Goal: Task Accomplishment & Management: Manage account settings

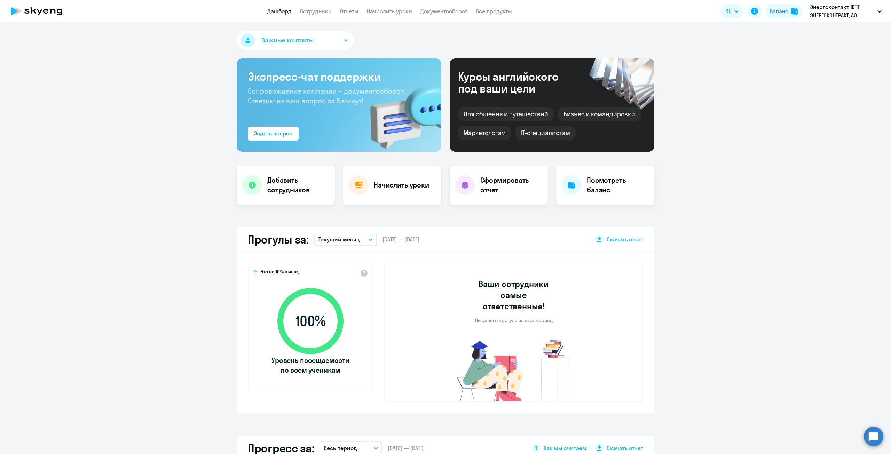
select select "100"
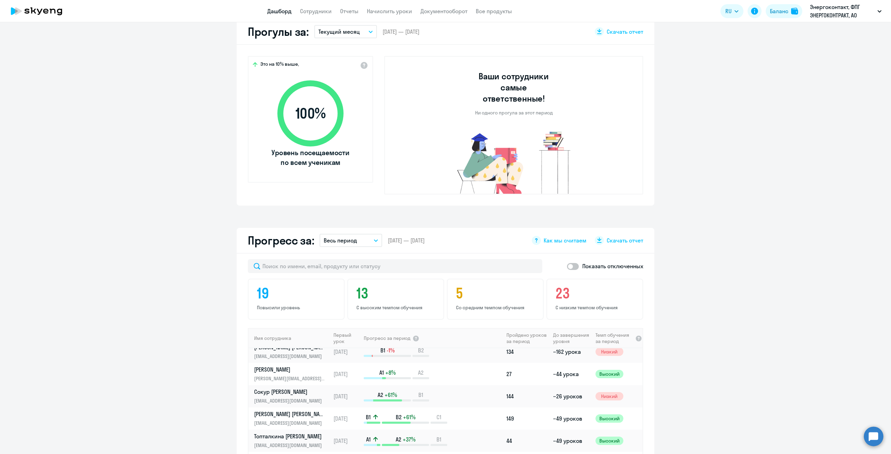
scroll to position [34, 0]
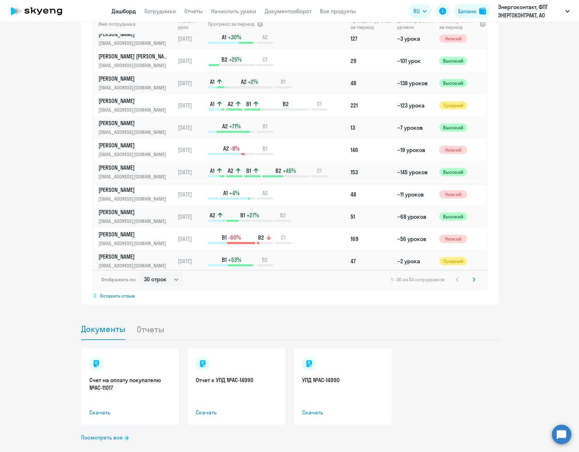
scroll to position [139, 0]
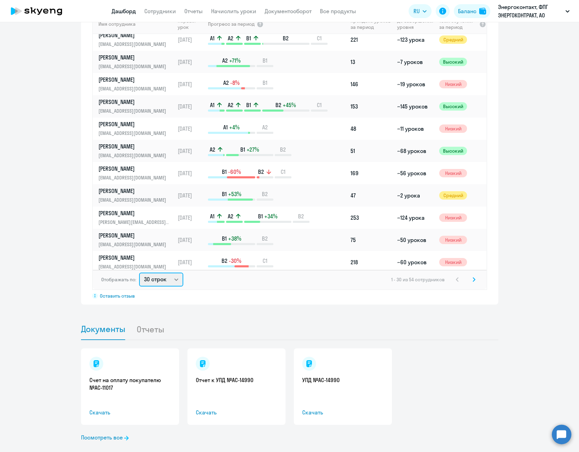
click at [174, 273] on select "30 строк 50 строк 100 строк" at bounding box center [161, 280] width 44 height 14
select select "100"
click at [139, 273] on select "30 строк 50 строк 100 строк" at bounding box center [161, 280] width 44 height 14
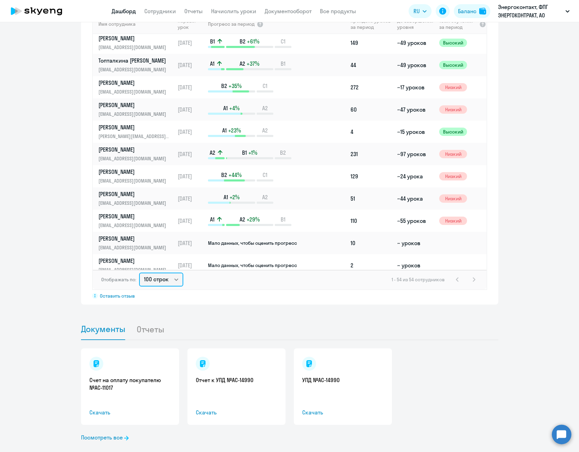
scroll to position [731, 0]
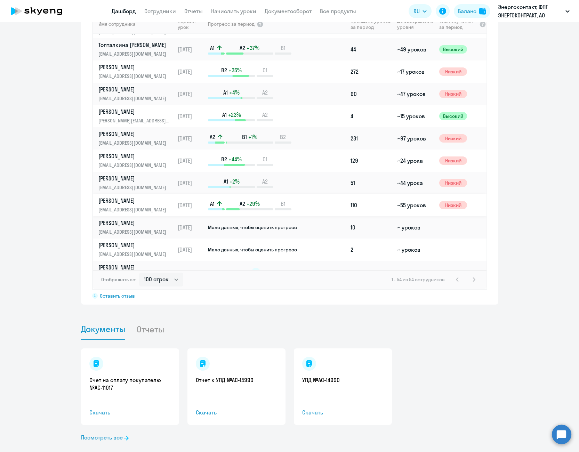
click at [136, 197] on p "[PERSON_NAME]" at bounding box center [134, 201] width 72 height 8
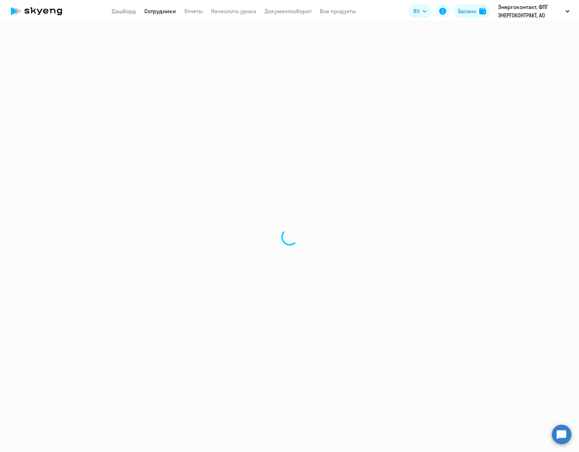
select select "english"
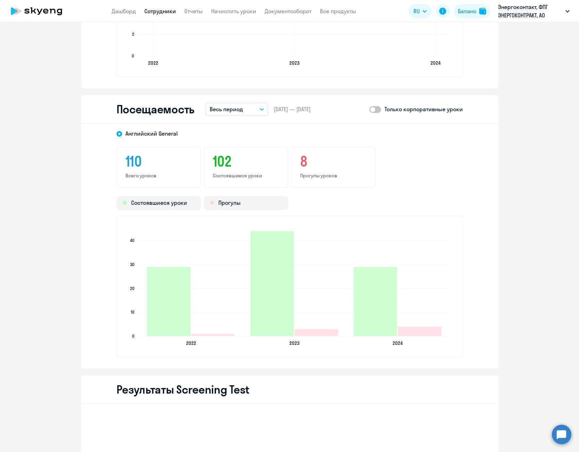
scroll to position [661, 0]
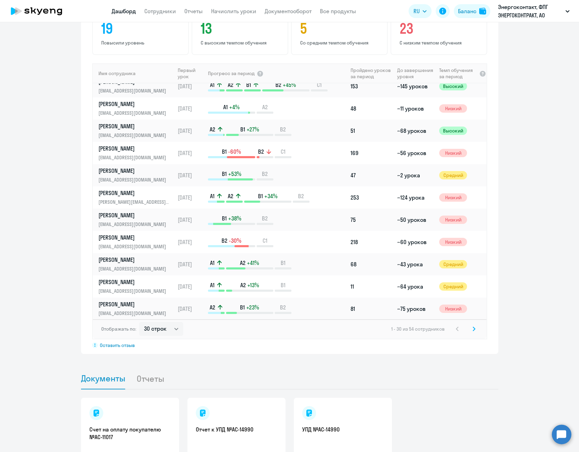
scroll to position [432, 0]
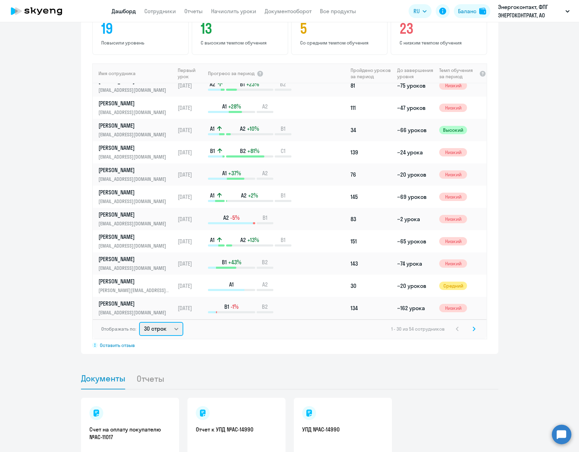
click at [175, 322] on select "30 строк 50 строк 100 строк" at bounding box center [161, 329] width 44 height 14
select select "100"
click at [139, 322] on select "30 строк 50 строк 100 строк" at bounding box center [161, 329] width 44 height 14
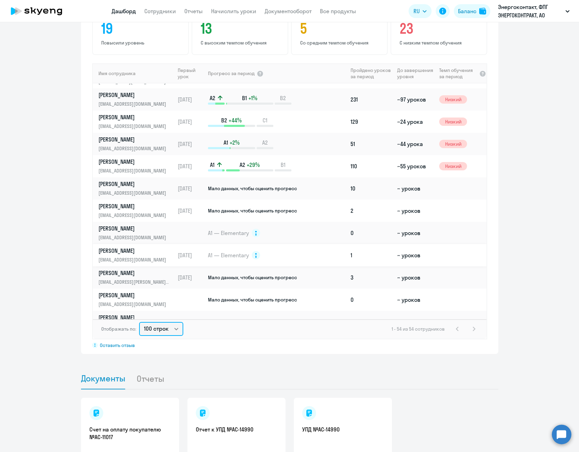
scroll to position [835, 0]
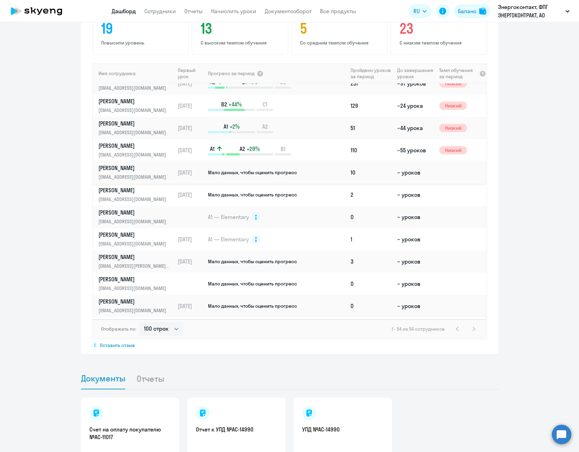
click at [141, 164] on p "[PERSON_NAME]" at bounding box center [134, 168] width 72 height 8
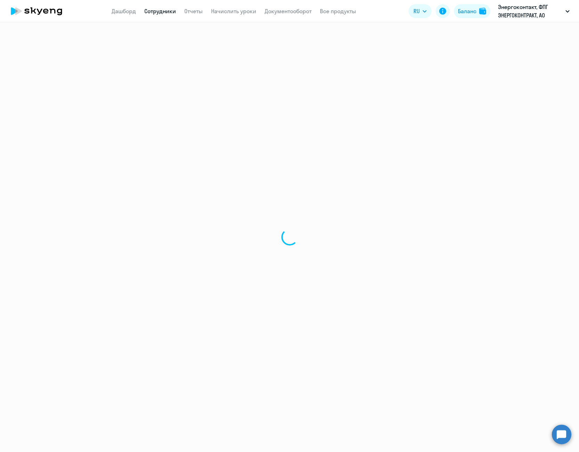
select select "english"
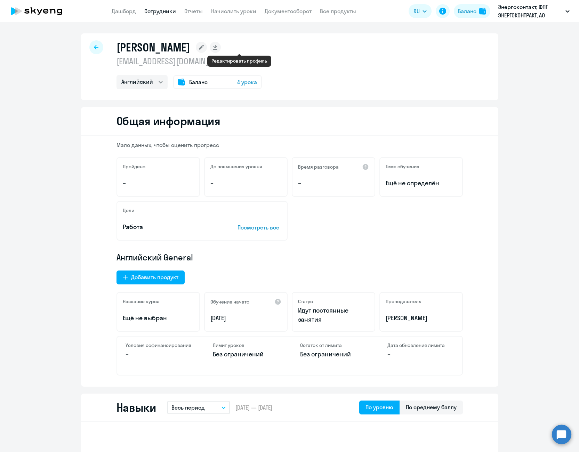
click at [207, 46] on rect at bounding box center [201, 47] width 11 height 11
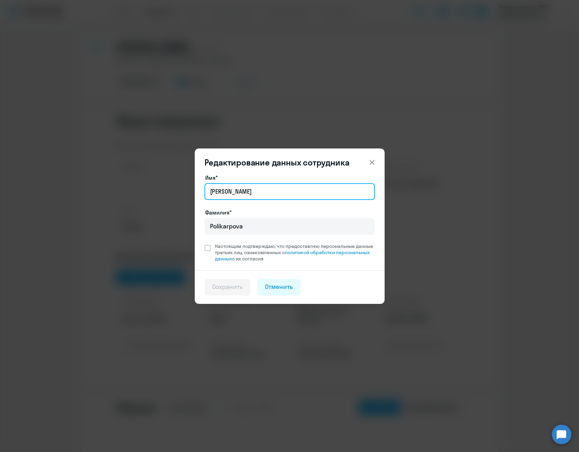
drag, startPoint x: 258, startPoint y: 189, endPoint x: 162, endPoint y: 204, distance: 96.9
click at [162, 204] on div "Редактирование данных сотрудника Имя* [PERSON_NAME]* [PERSON_NAME] Настоящим по…" at bounding box center [289, 226] width 337 height 195
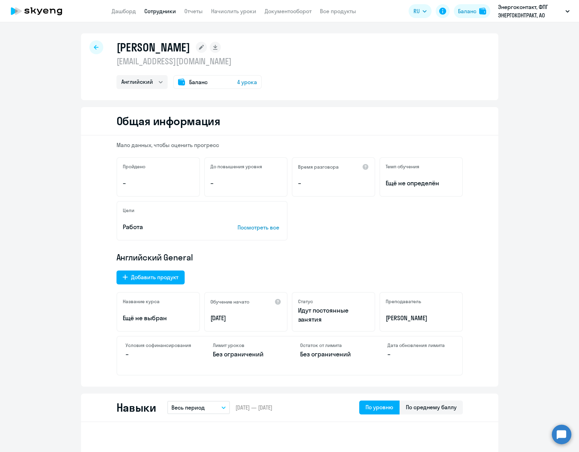
click at [207, 49] on rect at bounding box center [201, 47] width 11 height 11
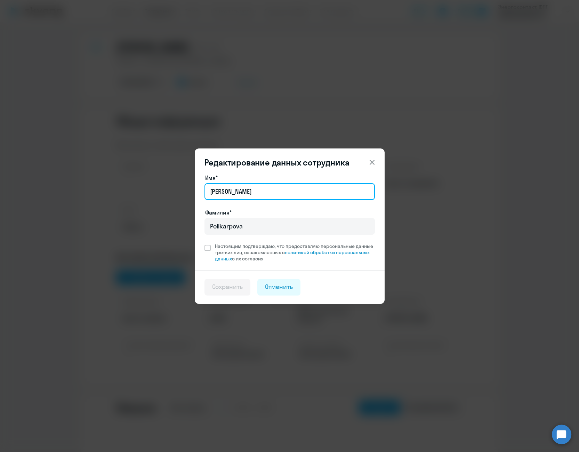
drag, startPoint x: 252, startPoint y: 195, endPoint x: 189, endPoint y: 193, distance: 63.0
click at [189, 193] on div "Редактирование данных сотрудника Имя* [PERSON_NAME]* [PERSON_NAME] Настоящим по…" at bounding box center [289, 226] width 337 height 195
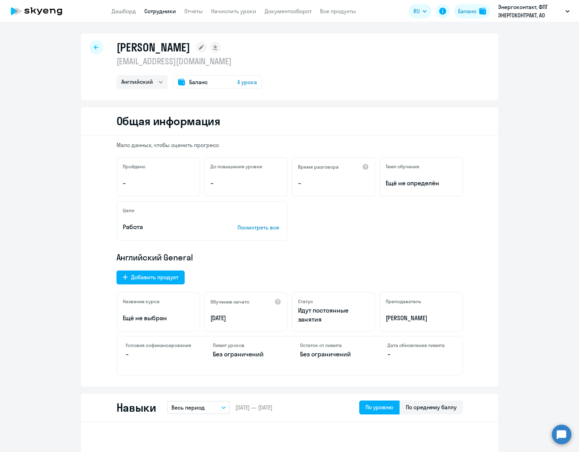
click at [207, 48] on rect at bounding box center [201, 47] width 11 height 11
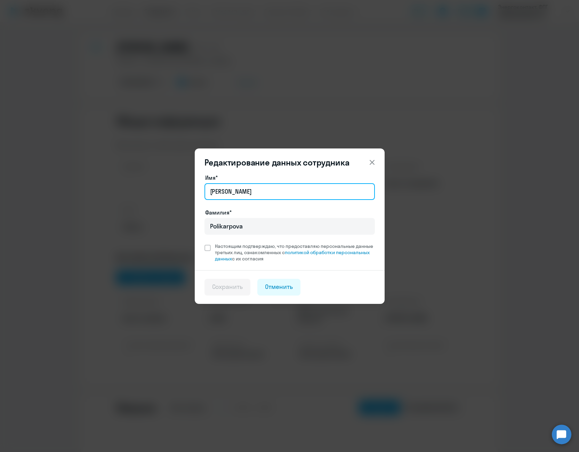
click at [248, 197] on input "[PERSON_NAME]" at bounding box center [290, 191] width 171 height 17
type input "A"
type input "[PERSON_NAME]"
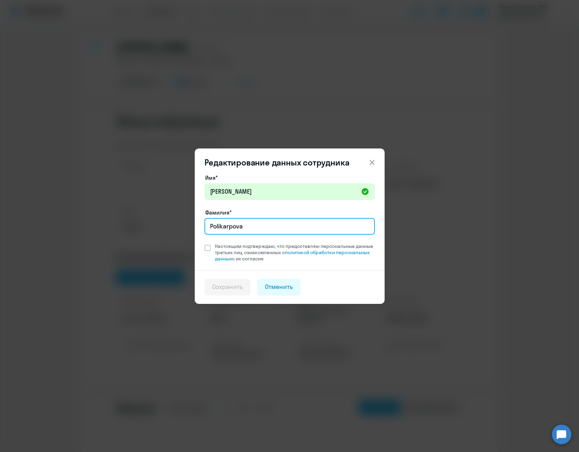
drag, startPoint x: 224, startPoint y: 232, endPoint x: 202, endPoint y: 231, distance: 21.6
click at [202, 231] on div "Имя* [PERSON_NAME]* [PERSON_NAME] Настоящим подтверждаю, что предоставляю персо…" at bounding box center [290, 222] width 190 height 97
type input "[PERSON_NAME]"
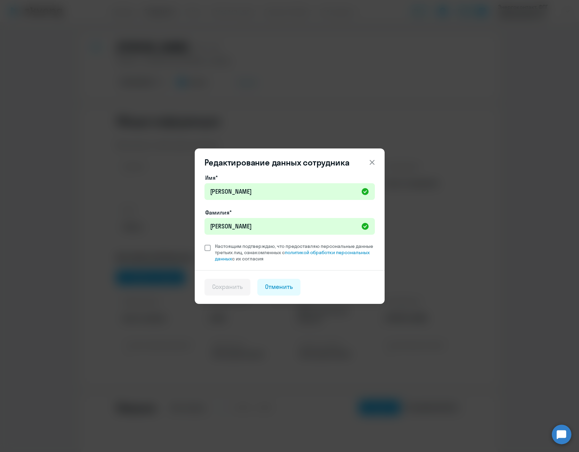
click at [208, 249] on span at bounding box center [208, 248] width 6 height 6
click at [205, 243] on input "Настоящим подтверждаю, что предоставляю персональные данные третьих лиц, ознако…" at bounding box center [204, 243] width 0 height 0
checkbox input "true"
click at [232, 287] on div "Сохранить" at bounding box center [227, 287] width 31 height 9
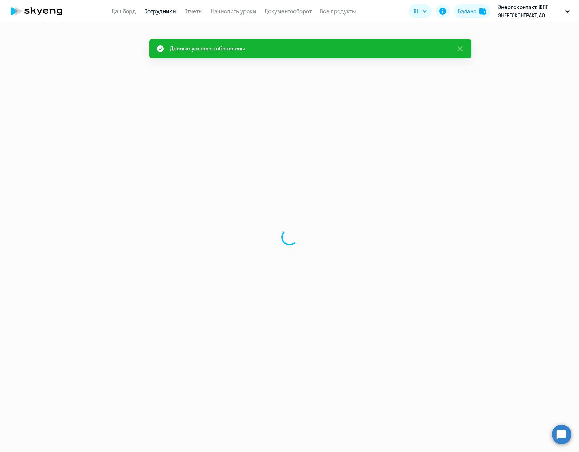
select select "english"
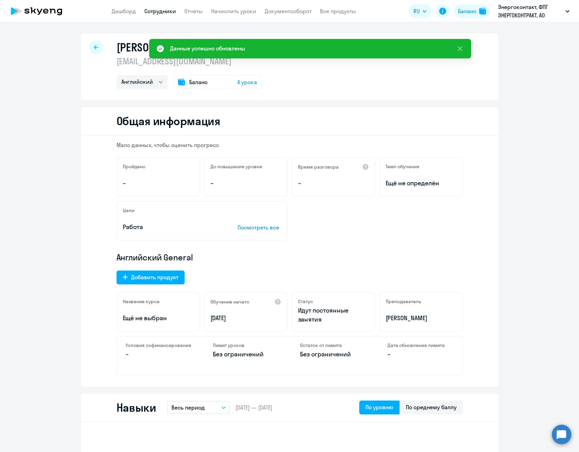
click at [96, 46] on icon at bounding box center [96, 47] width 5 height 5
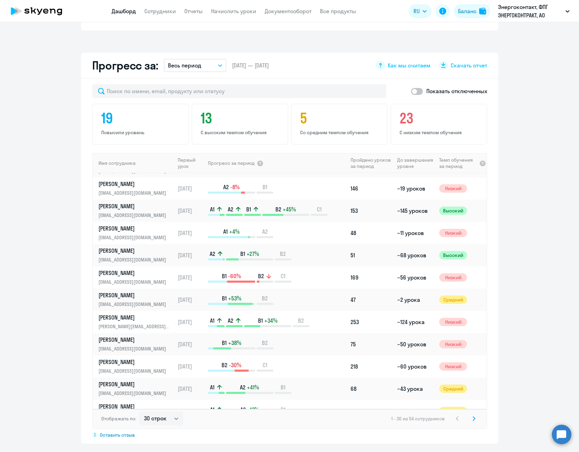
scroll to position [313, 0]
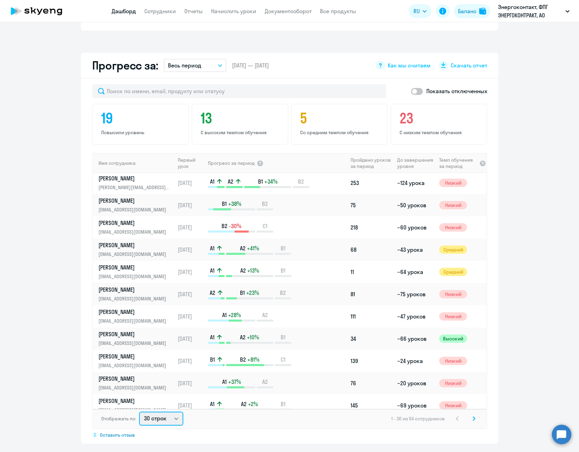
click at [169, 412] on select "30 строк 50 строк 100 строк" at bounding box center [161, 419] width 44 height 14
select select "100"
click at [139, 412] on select "30 строк 50 строк 100 строк" at bounding box center [161, 419] width 44 height 14
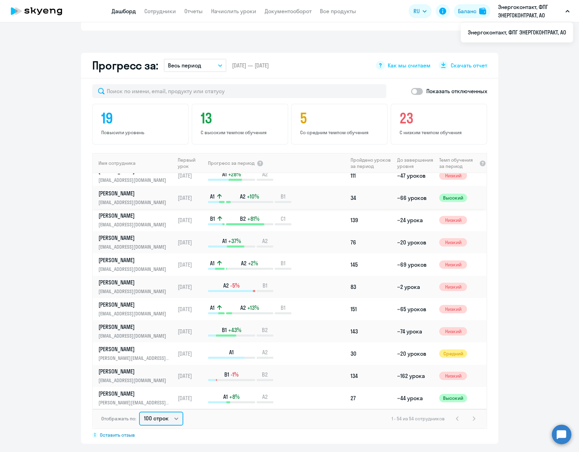
scroll to position [445, 0]
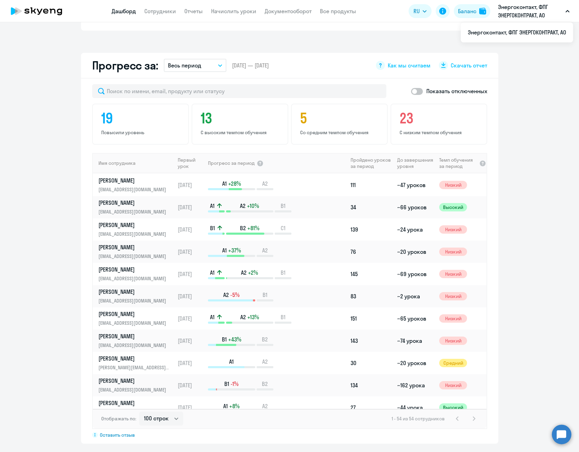
click at [122, 153] on th "Имя сотрудника" at bounding box center [134, 163] width 82 height 20
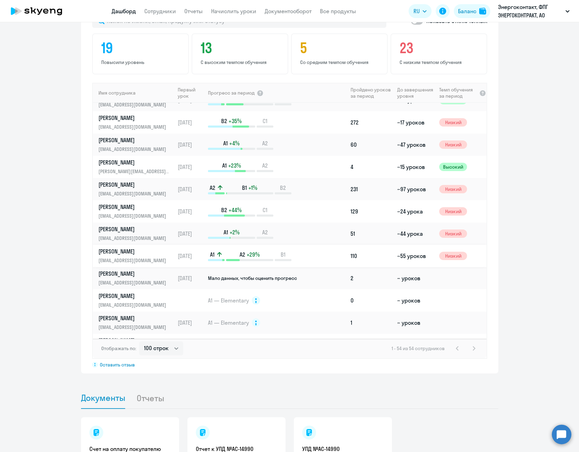
scroll to position [766, 0]
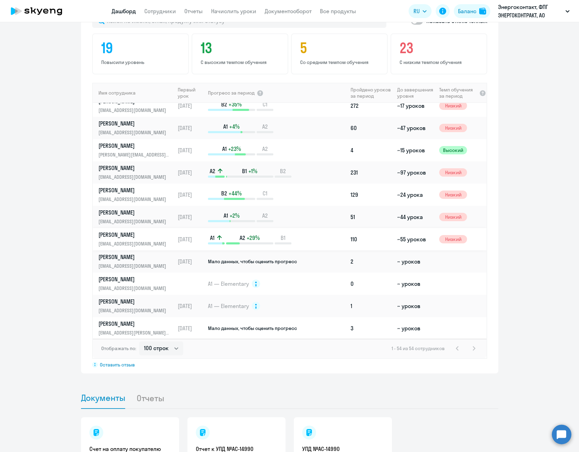
click at [117, 231] on p "[PERSON_NAME]" at bounding box center [134, 235] width 72 height 8
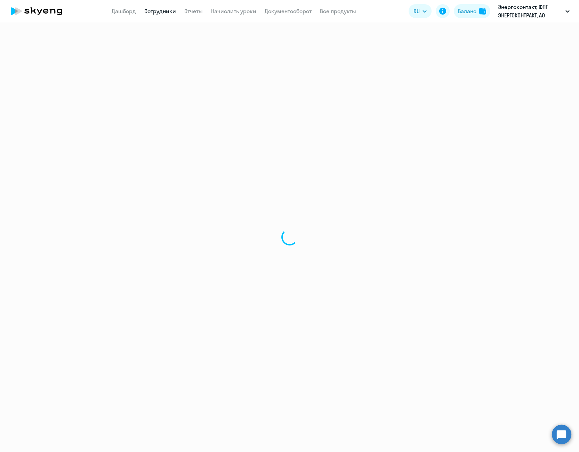
select select "english"
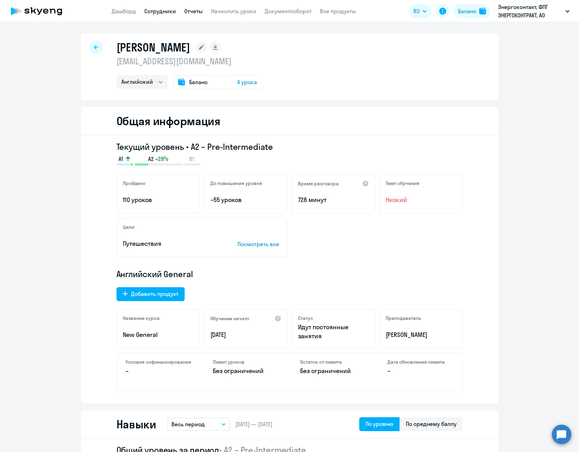
click at [190, 11] on link "Отчеты" at bounding box center [193, 11] width 18 height 7
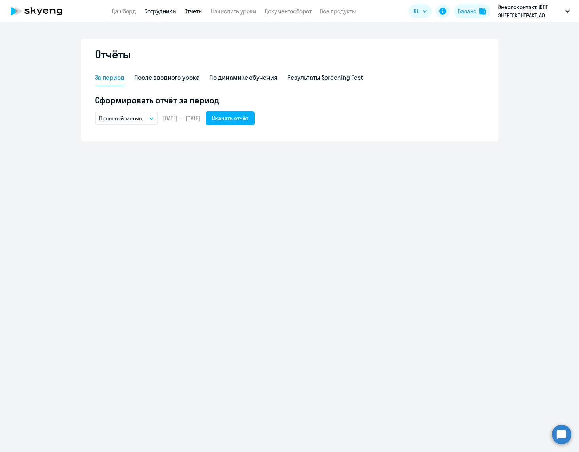
click at [166, 12] on link "Сотрудники" at bounding box center [160, 11] width 32 height 7
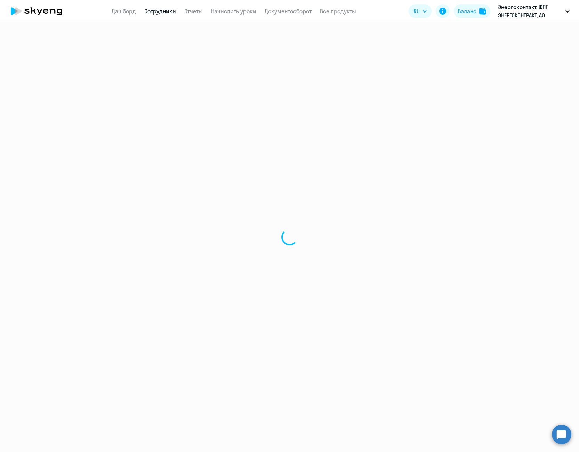
select select "30"
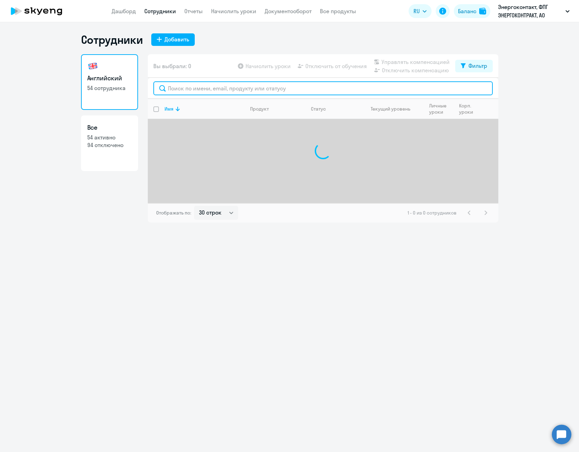
click at [215, 87] on input "text" at bounding box center [323, 88] width 340 height 14
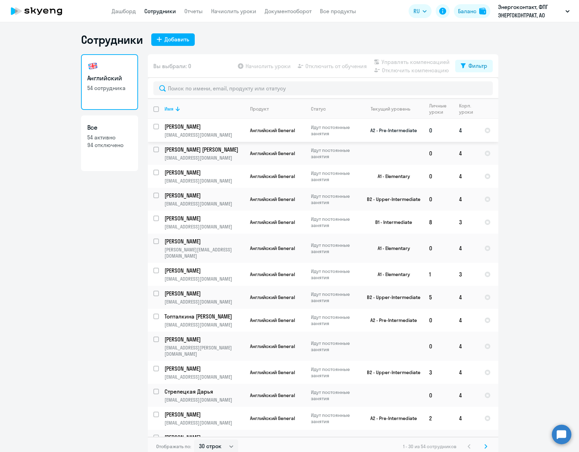
click at [153, 127] on input "select row 12286698" at bounding box center [160, 131] width 14 height 14
checkbox input "true"
click at [335, 67] on span "Отключить от обучения" at bounding box center [337, 66] width 62 height 8
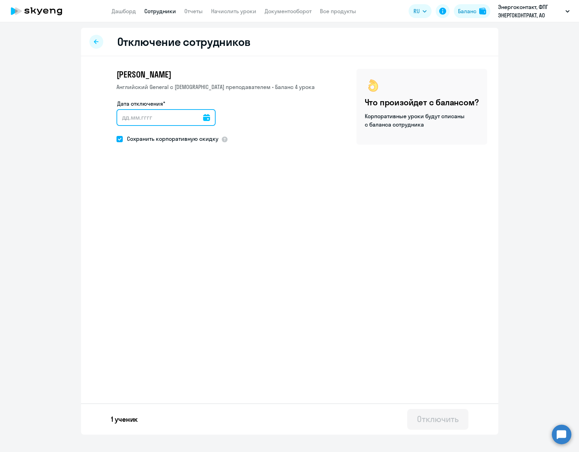
click at [180, 119] on input "Дата отключения*" at bounding box center [166, 117] width 99 height 17
click at [203, 120] on icon at bounding box center [206, 117] width 7 height 7
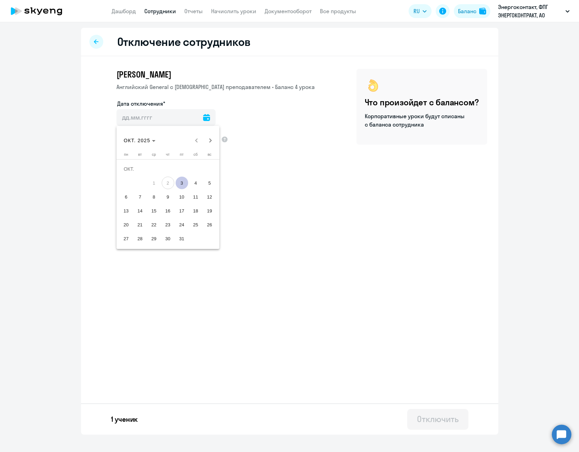
click at [181, 181] on span "3" at bounding box center [182, 183] width 13 height 13
type input "[DATE]"
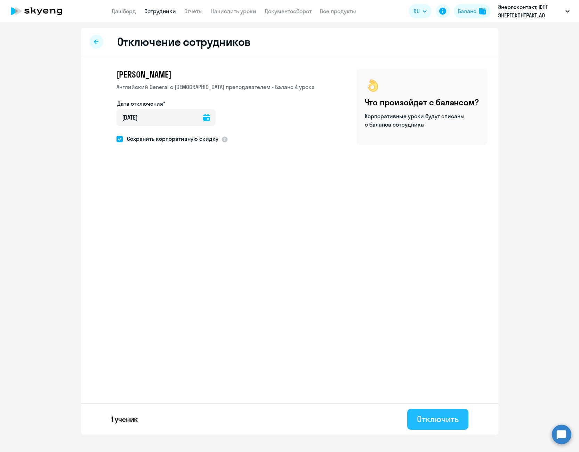
click at [435, 423] on div "Отключить" at bounding box center [437, 419] width 41 height 11
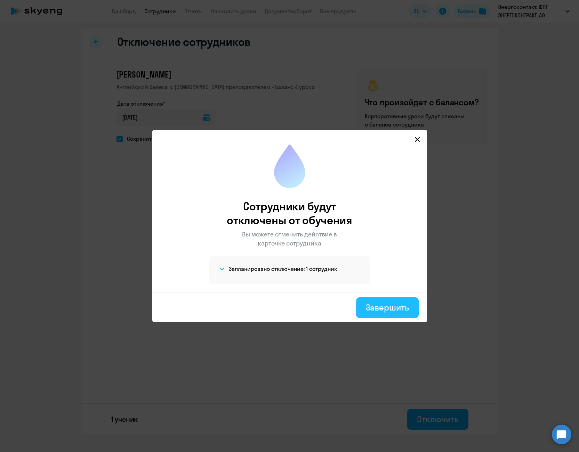
click at [395, 314] on button "Завершить" at bounding box center [387, 308] width 62 height 21
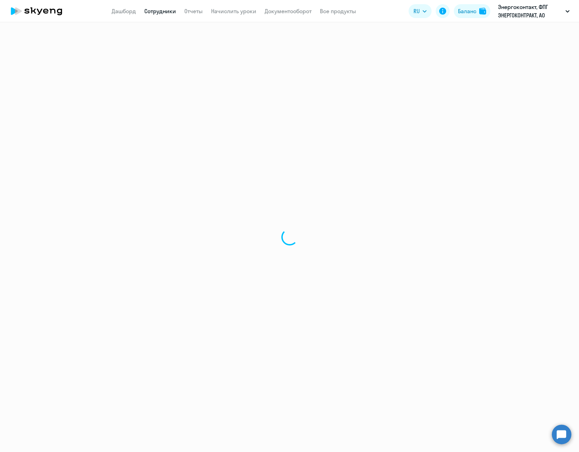
select select "30"
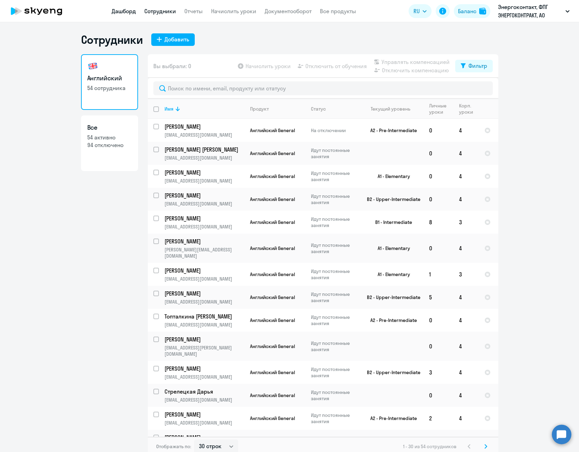
click at [120, 11] on link "Дашборд" at bounding box center [124, 11] width 24 height 7
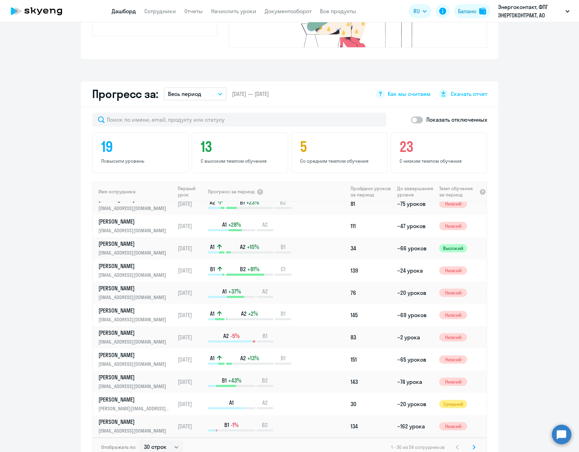
scroll to position [424, 0]
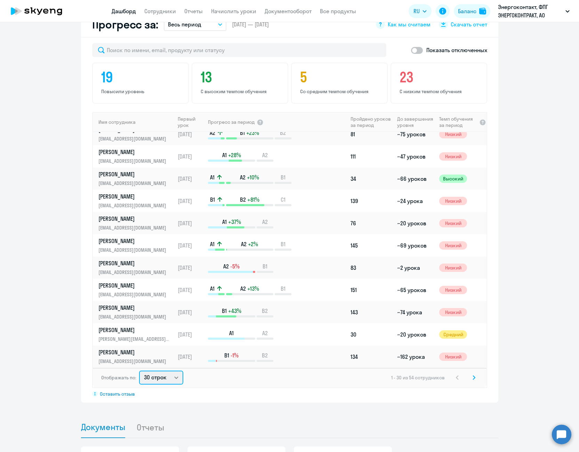
click at [169, 371] on select "30 строк 50 строк 100 строк" at bounding box center [161, 378] width 44 height 14
select select "100"
click at [139, 371] on select "30 строк 50 строк 100 строк" at bounding box center [161, 378] width 44 height 14
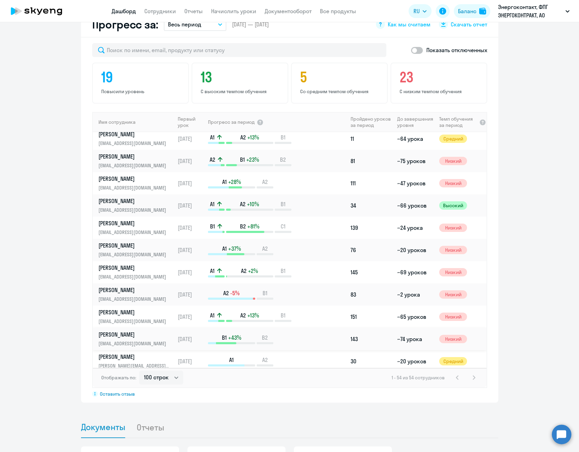
scroll to position [418, 0]
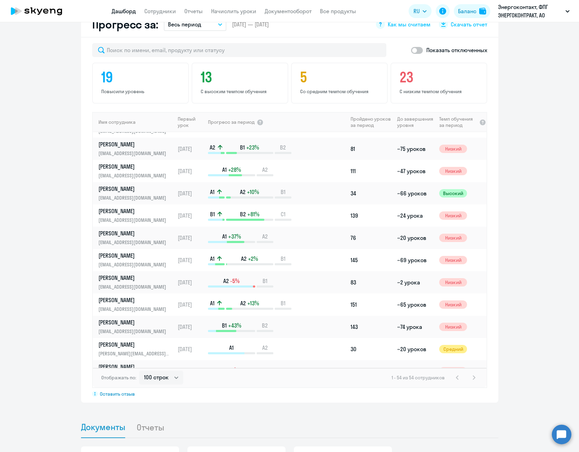
click at [49, 287] on app-progress-dashboard "Прогресс за: Весь период – [DATE] — [DATE] Как мы считаем Скачать отчет Показат…" at bounding box center [289, 207] width 579 height 391
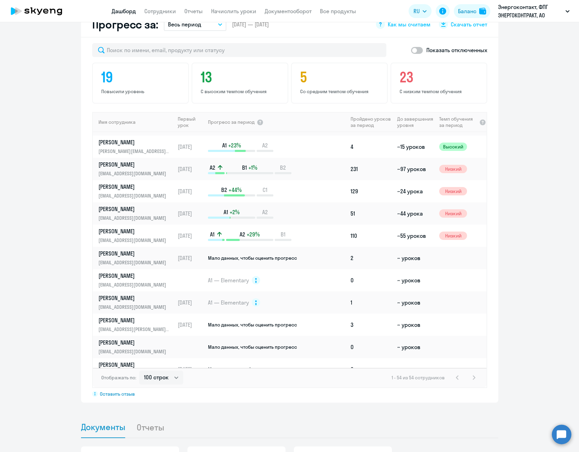
scroll to position [800, 0]
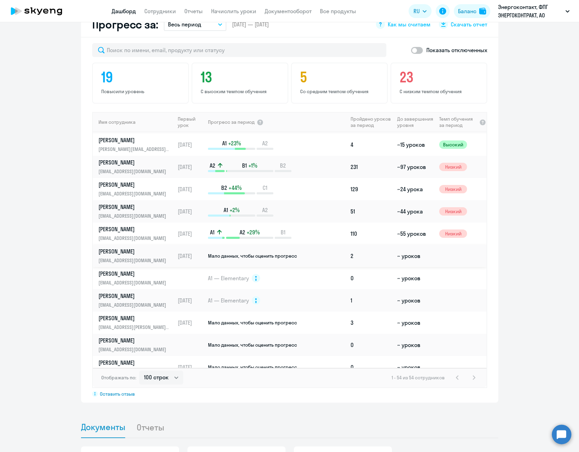
click at [133, 248] on p "[PERSON_NAME]" at bounding box center [134, 252] width 72 height 8
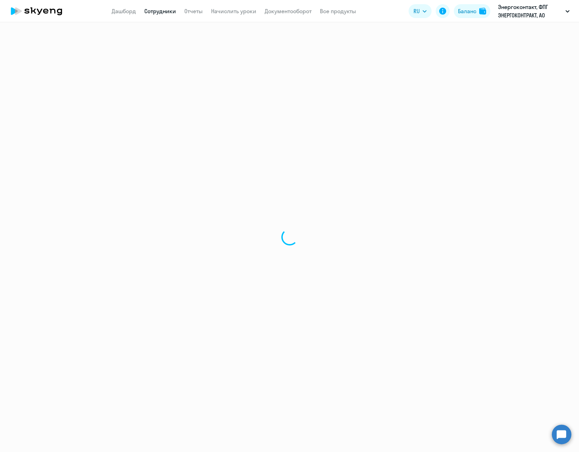
select select "english"
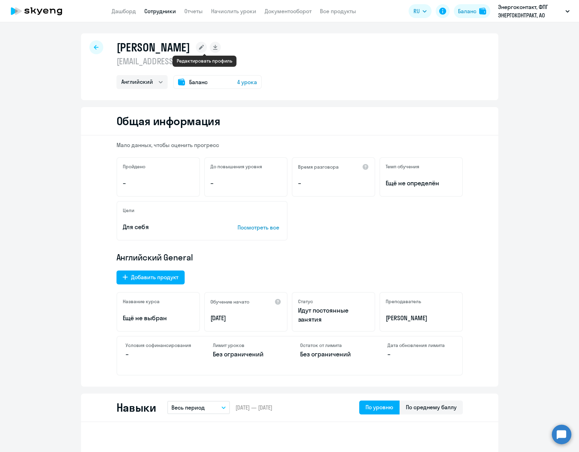
click at [204, 47] on icon at bounding box center [201, 47] width 5 height 5
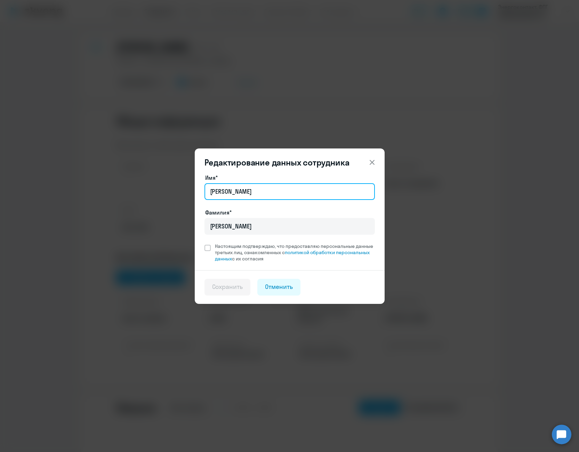
click at [278, 197] on input "[PERSON_NAME]" at bounding box center [290, 191] width 171 height 17
type input "[PERSON_NAME]"
click at [579, 48] on div "Редактирование данных сотрудника Имя* [PERSON_NAME]* [PERSON_NAME] подтверждаю,…" at bounding box center [289, 226] width 579 height 452
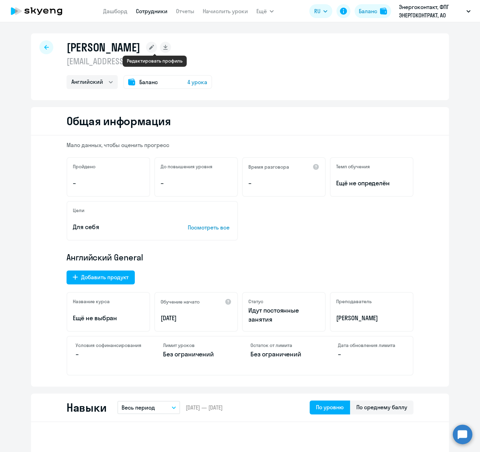
click at [152, 49] on rect at bounding box center [151, 47] width 11 height 11
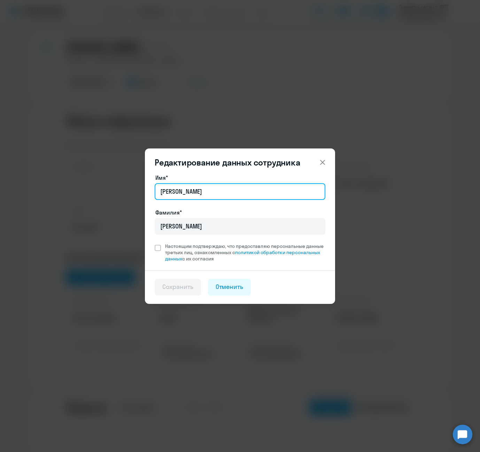
click at [219, 196] on input "[PERSON_NAME]" at bounding box center [240, 191] width 171 height 17
type input "[PERSON_NAME]"
click at [159, 246] on span at bounding box center [158, 248] width 6 height 6
click at [155, 243] on input "Настоящим подтверждаю, что предоставляю персональные данные третьих лиц, ознако…" at bounding box center [154, 243] width 0 height 0
checkbox input "true"
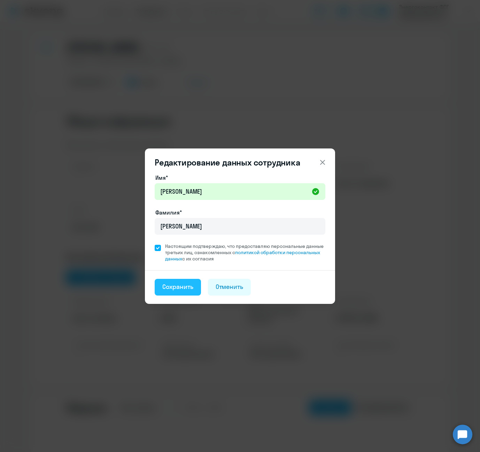
click at [180, 292] on button "Сохранить" at bounding box center [178, 287] width 46 height 17
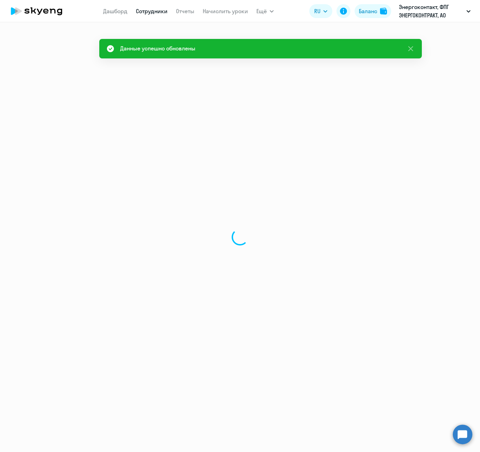
select select "english"
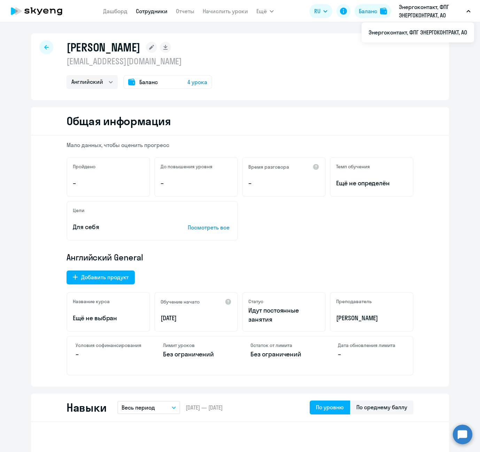
click at [49, 46] on div at bounding box center [46, 47] width 14 height 14
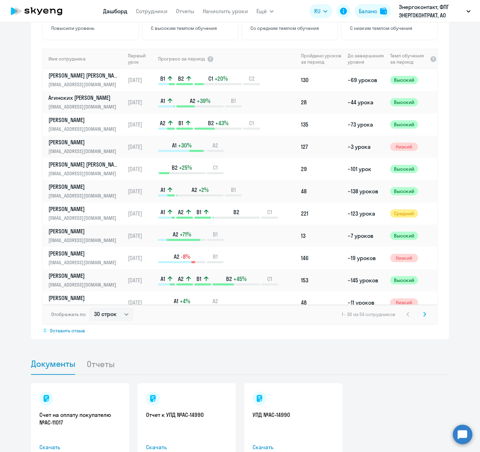
scroll to position [447, 0]
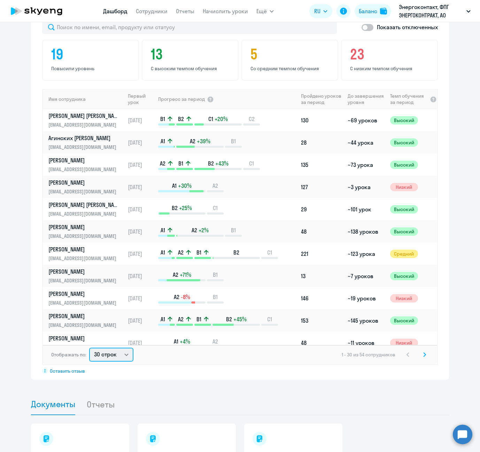
click at [107, 348] on select "30 строк 50 строк 100 строк" at bounding box center [111, 355] width 44 height 14
select select "100"
click at [89, 348] on select "30 строк 50 строк 100 строк" at bounding box center [111, 355] width 44 height 14
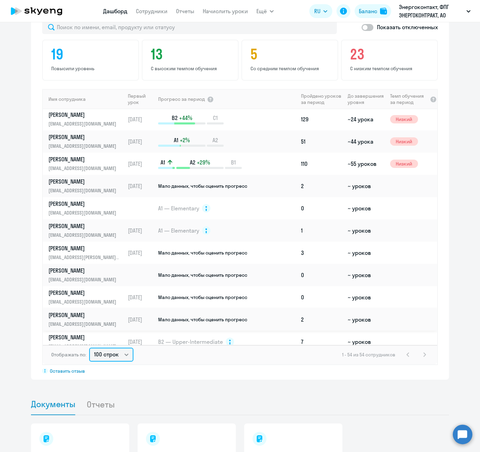
scroll to position [835, 0]
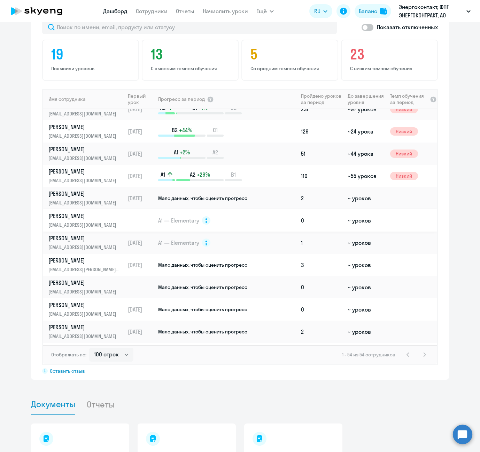
click at [103, 212] on p "[PERSON_NAME]" at bounding box center [84, 216] width 72 height 8
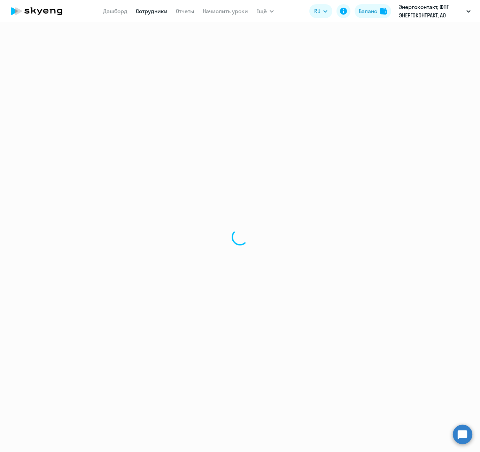
select select "english"
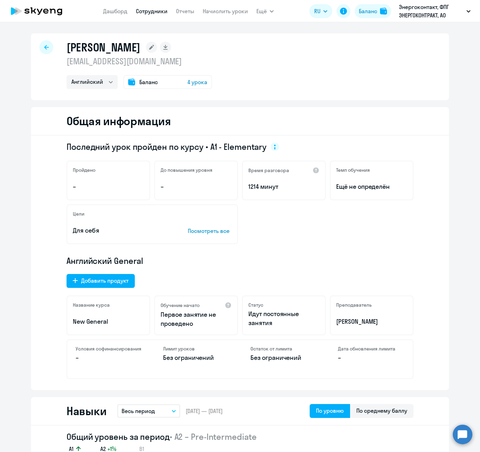
click at [47, 49] on div at bounding box center [46, 47] width 14 height 14
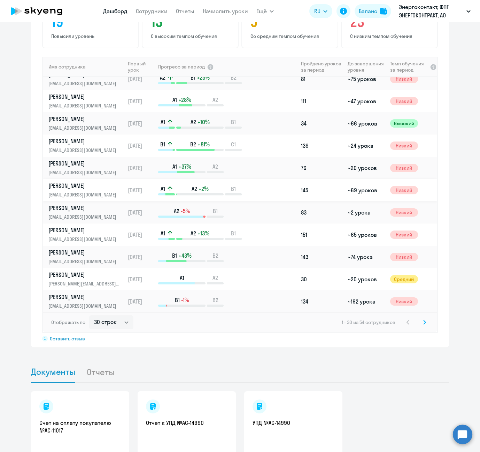
scroll to position [522, 0]
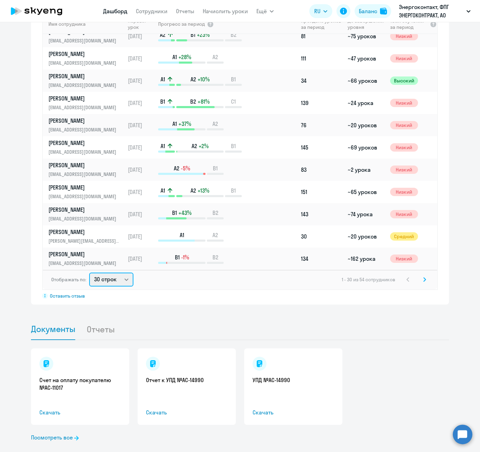
click at [107, 273] on select "30 строк 50 строк 100 строк" at bounding box center [111, 280] width 44 height 14
select select "100"
click at [89, 273] on select "30 строк 50 строк 100 строк" at bounding box center [111, 280] width 44 height 14
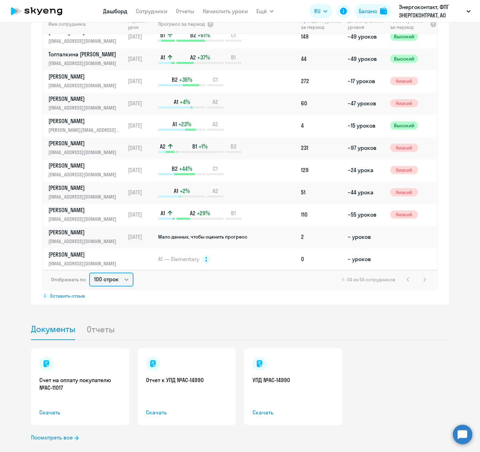
scroll to position [731, 0]
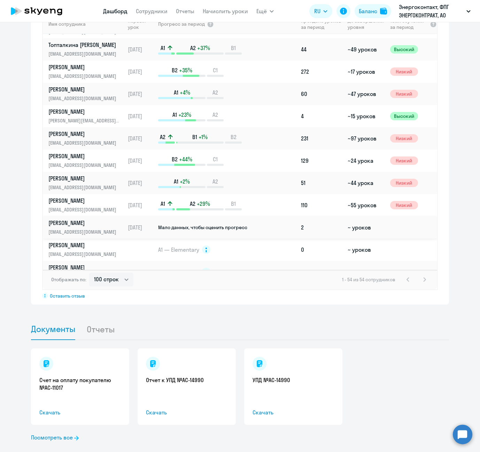
click at [106, 219] on link "[PERSON_NAME] Арсланбековна [EMAIL_ADDRESS][DOMAIN_NAME]" at bounding box center [86, 227] width 76 height 17
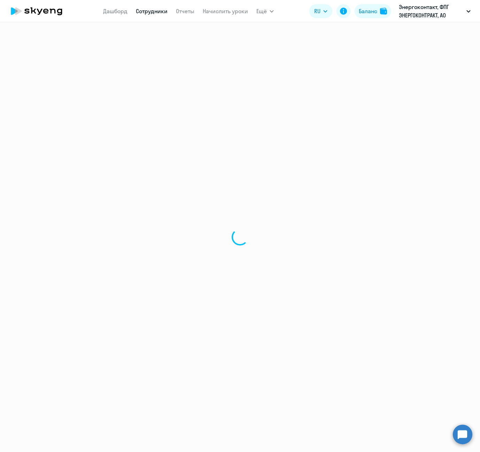
select select "english"
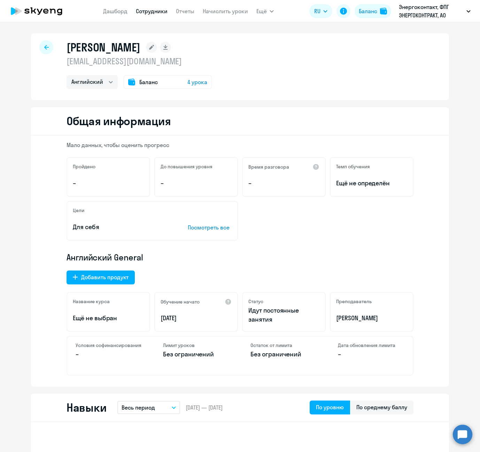
click at [158, 15] on nav "[PERSON_NAME] Отчеты Начислить уроки" at bounding box center [175, 11] width 145 height 14
click at [154, 10] on link "Сотрудники" at bounding box center [152, 11] width 32 height 7
select select "30"
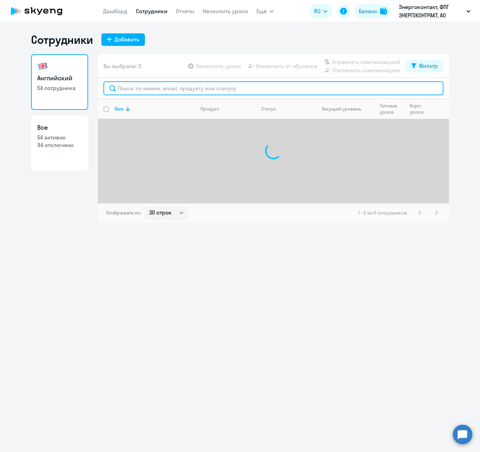
click at [185, 88] on input "text" at bounding box center [273, 88] width 340 height 14
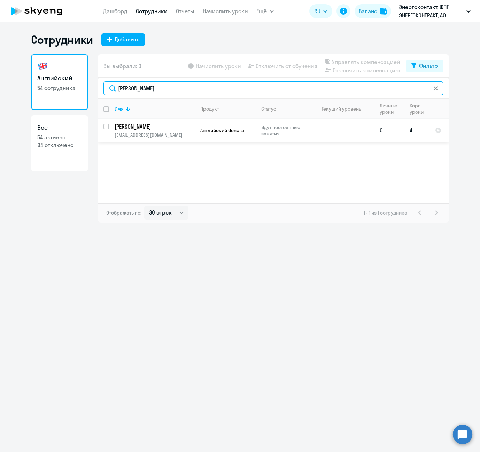
type input "[PERSON_NAME]"
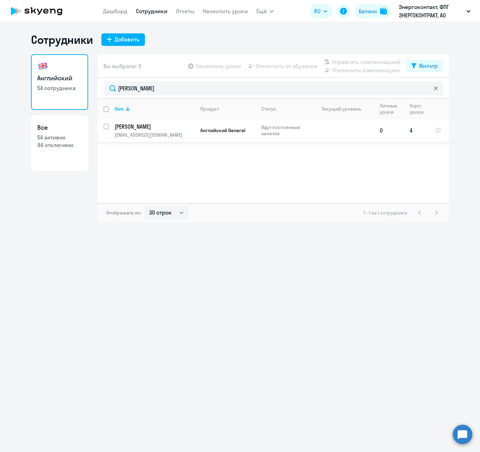
click at [102, 128] on div at bounding box center [106, 126] width 17 height 17
checkbox input "true"
click at [290, 69] on span "Отключить от обучения" at bounding box center [286, 66] width 62 height 8
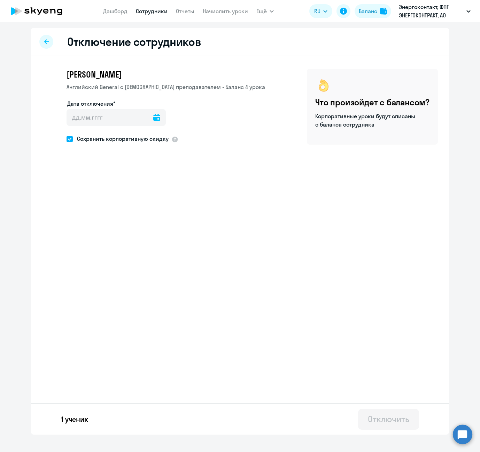
click at [153, 121] on icon at bounding box center [156, 117] width 7 height 7
click at [133, 182] on span "3" at bounding box center [132, 183] width 13 height 13
type input "[DATE]"
click at [386, 424] on div "Отключить" at bounding box center [387, 419] width 41 height 11
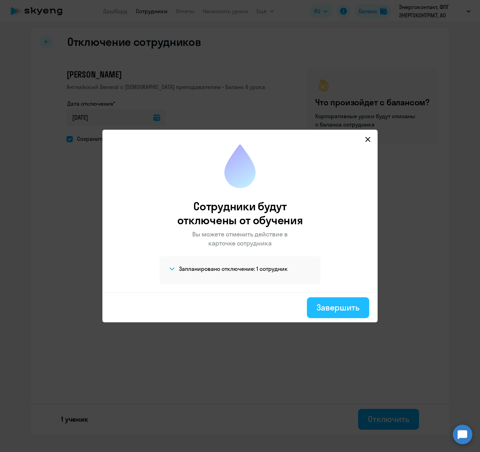
click at [339, 314] on button "Завершить" at bounding box center [338, 308] width 62 height 21
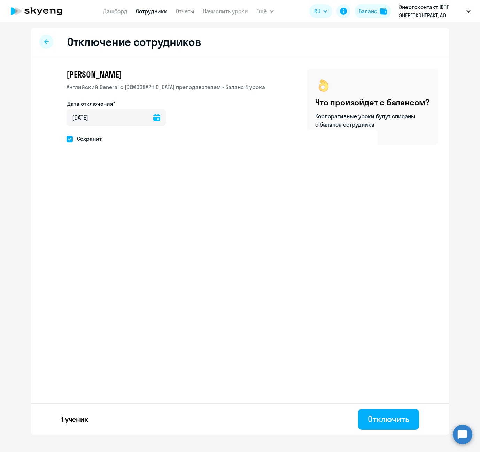
select select "30"
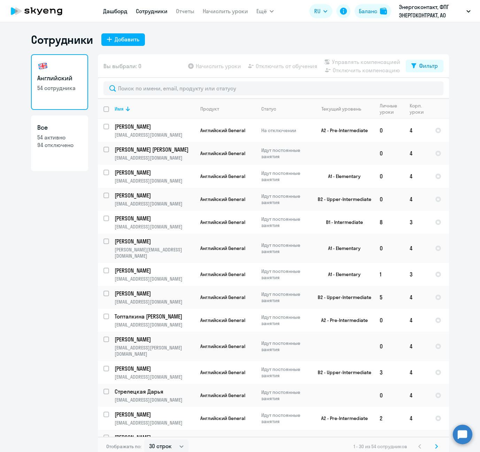
click at [109, 11] on link "Дашборд" at bounding box center [115, 11] width 24 height 7
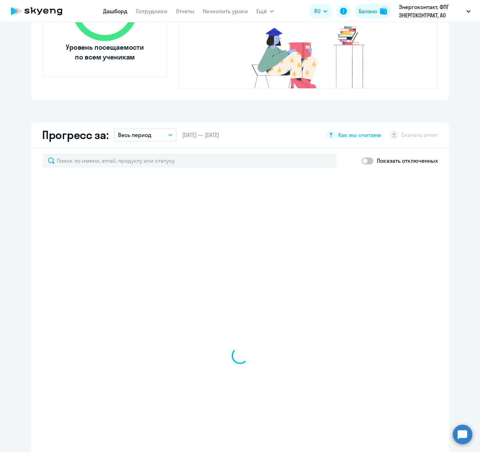
scroll to position [452, 0]
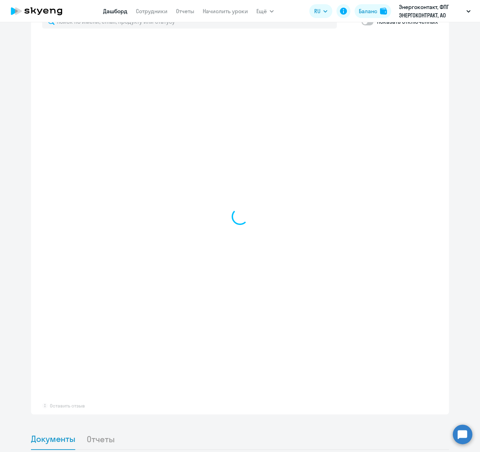
drag, startPoint x: 150, startPoint y: 320, endPoint x: 136, endPoint y: 464, distance: 144.4
drag, startPoint x: 136, startPoint y: 464, endPoint x: 15, endPoint y: 418, distance: 129.4
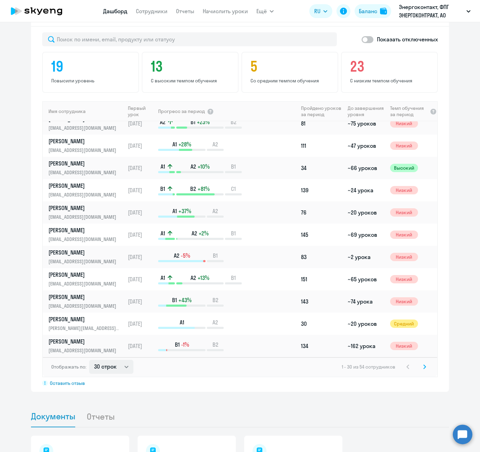
scroll to position [447, 0]
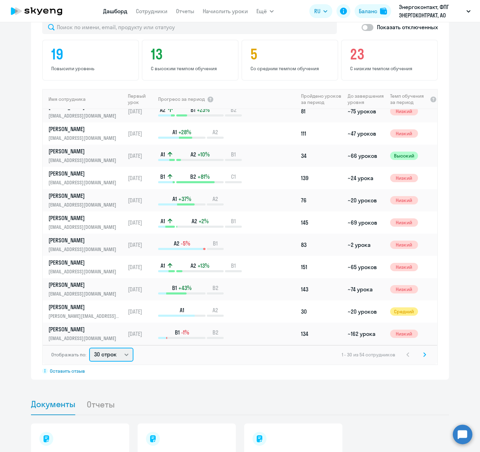
click at [117, 348] on select "30 строк 50 строк 100 строк" at bounding box center [111, 355] width 44 height 14
select select "100"
click at [89, 348] on select "30 строк 50 строк 100 строк" at bounding box center [111, 355] width 44 height 14
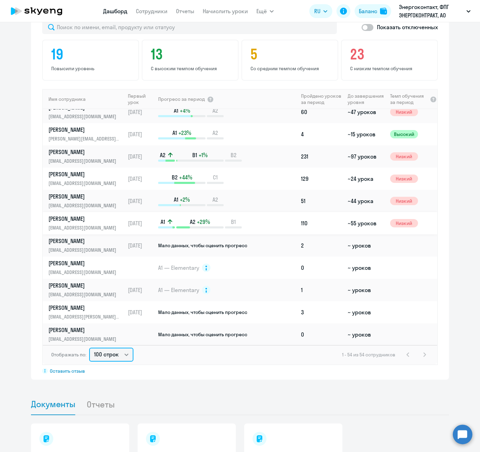
scroll to position [800, 0]
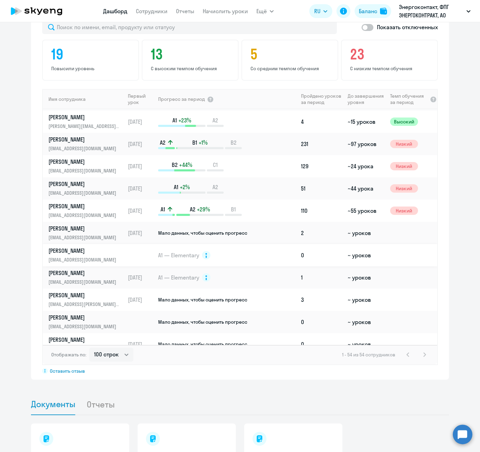
click at [77, 256] on p "[EMAIL_ADDRESS][DOMAIN_NAME]" at bounding box center [84, 260] width 72 height 8
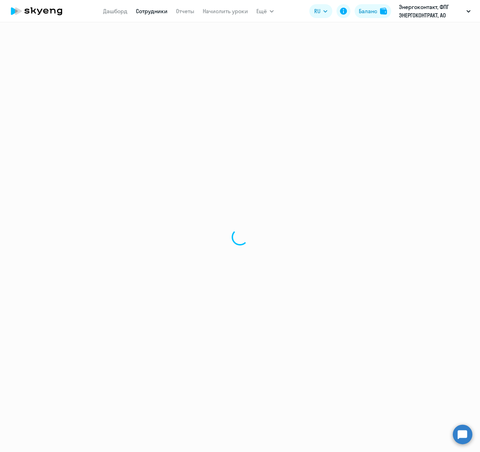
select select "english"
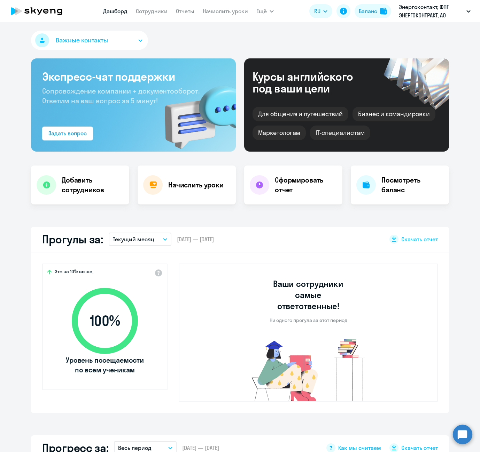
select select "100"
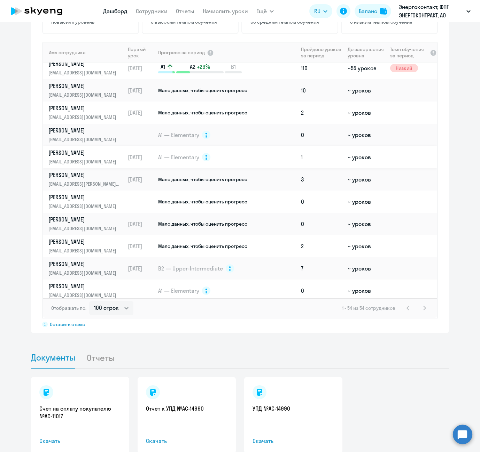
scroll to position [905, 0]
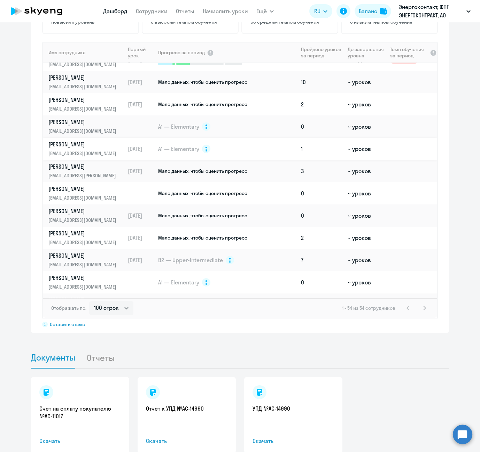
click at [85, 141] on p "[PERSON_NAME]" at bounding box center [84, 145] width 72 height 8
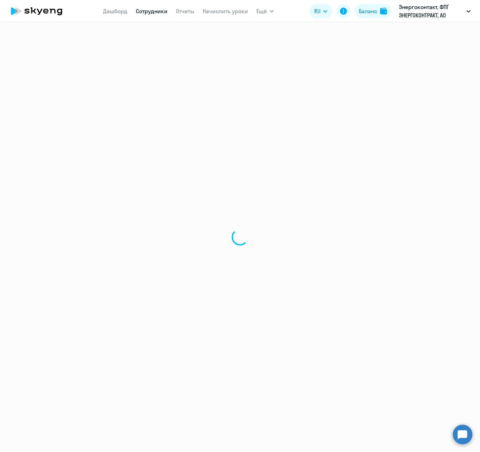
select select "english"
